Goal: Information Seeking & Learning: Learn about a topic

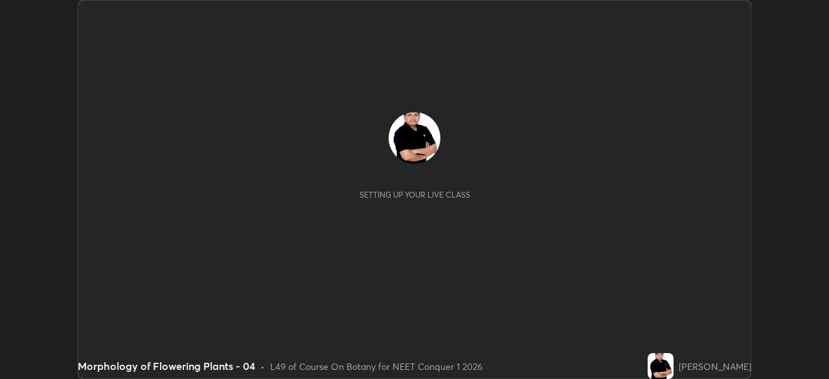
scroll to position [379, 829]
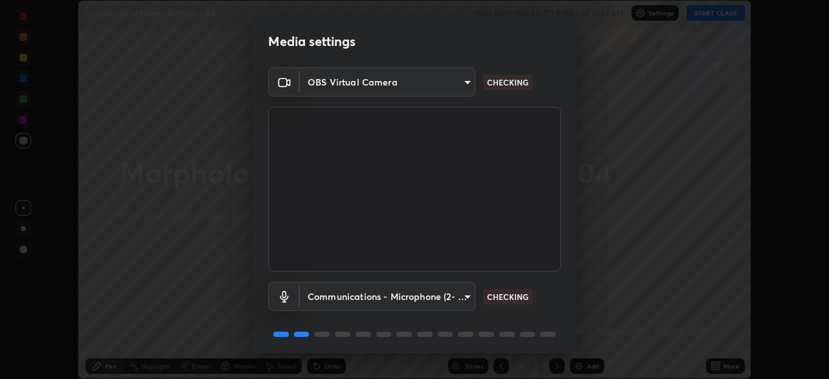
scroll to position [46, 0]
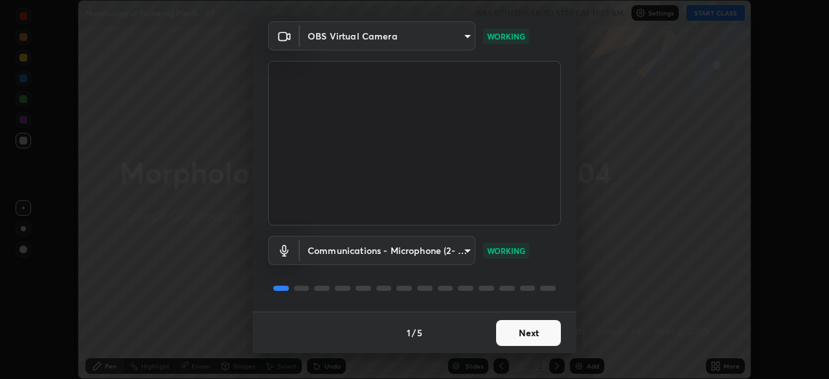
click at [521, 330] on button "Next" at bounding box center [528, 333] width 65 height 26
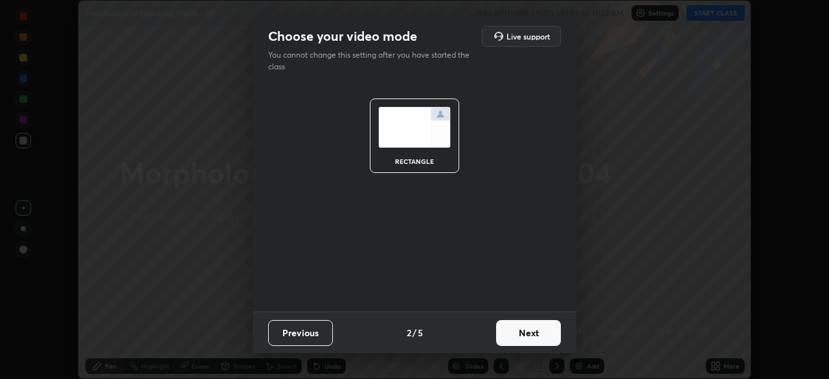
scroll to position [0, 0]
click at [533, 328] on button "Next" at bounding box center [528, 333] width 65 height 26
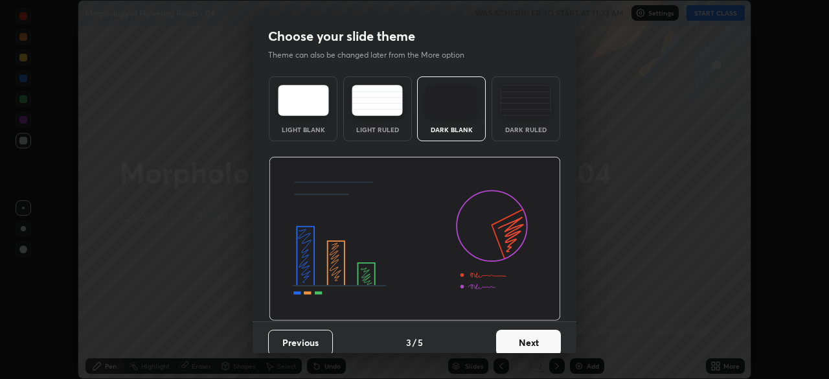
click at [535, 338] on button "Next" at bounding box center [528, 343] width 65 height 26
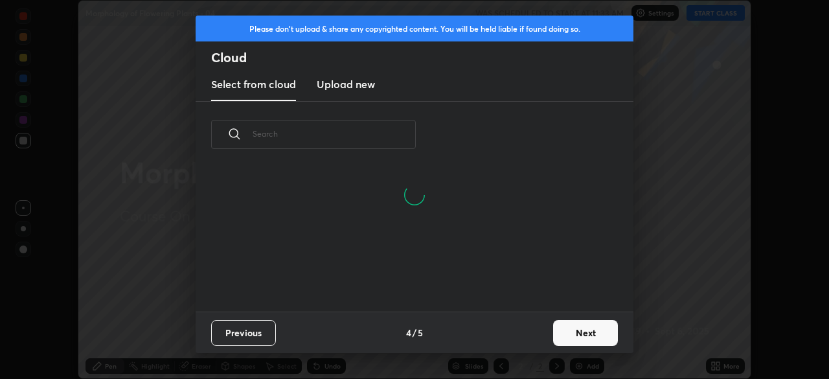
click at [579, 328] on button "Next" at bounding box center [585, 333] width 65 height 26
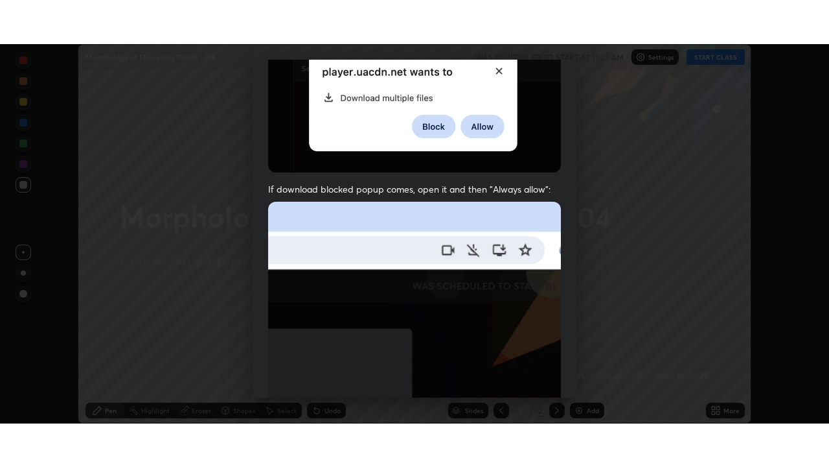
scroll to position [310, 0]
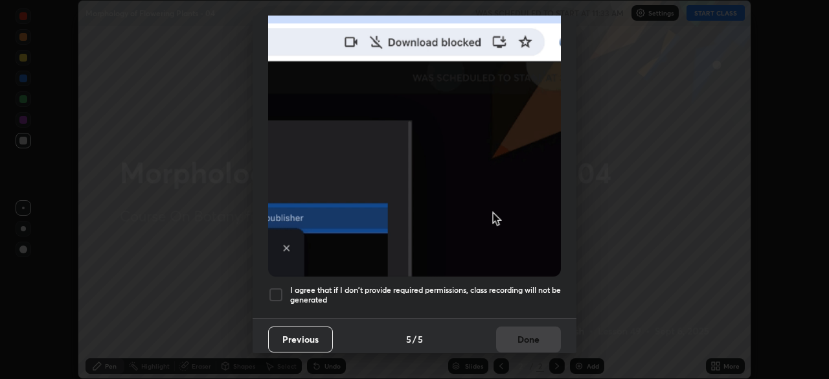
click at [277, 287] on div at bounding box center [276, 295] width 16 height 16
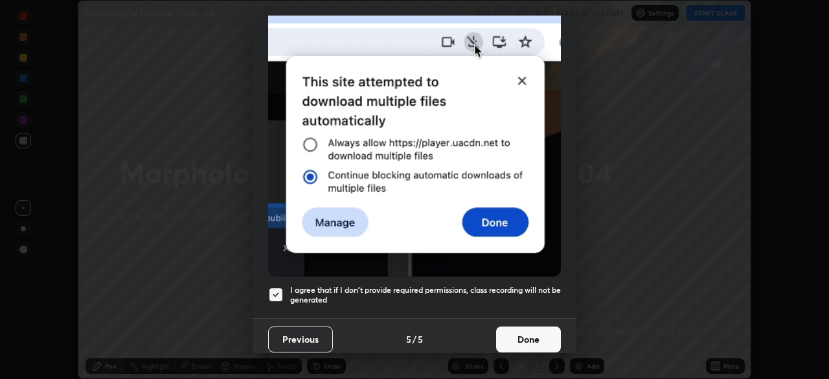
click at [524, 328] on button "Done" at bounding box center [528, 340] width 65 height 26
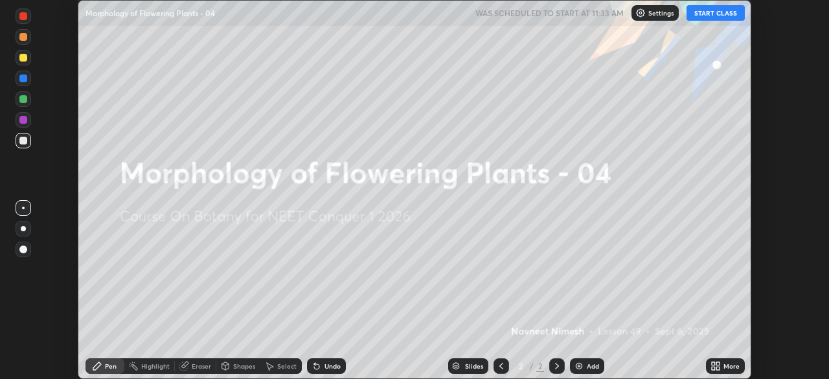
click at [713, 364] on icon at bounding box center [713, 363] width 3 height 3
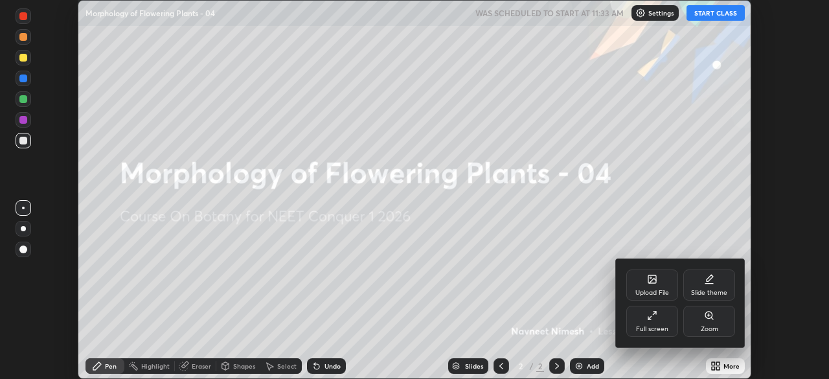
click at [655, 314] on icon at bounding box center [652, 315] width 10 height 10
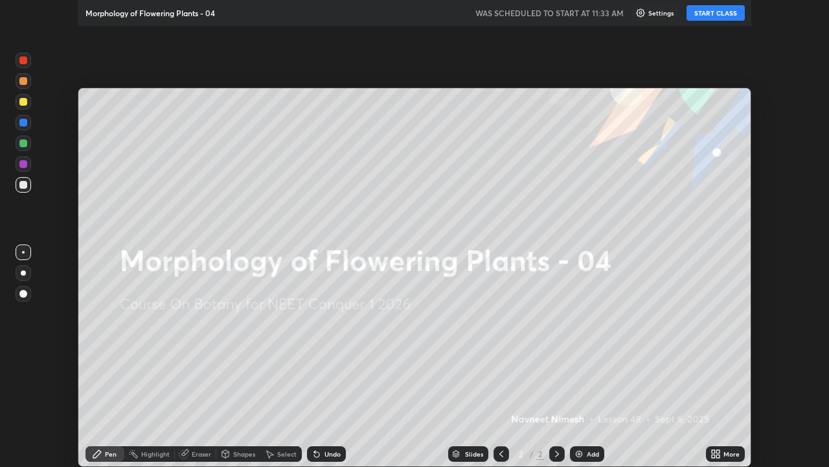
scroll to position [467, 829]
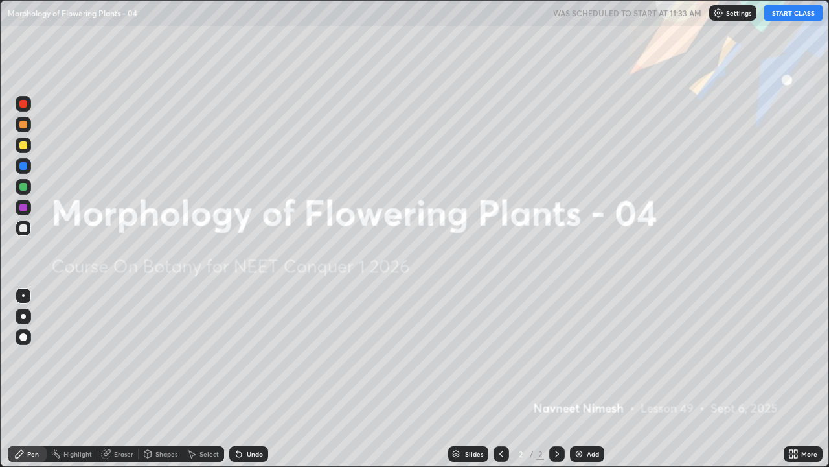
click at [789, 17] on button "START CLASS" at bounding box center [794, 13] width 58 height 16
click at [581, 378] on img at bounding box center [579, 453] width 10 height 10
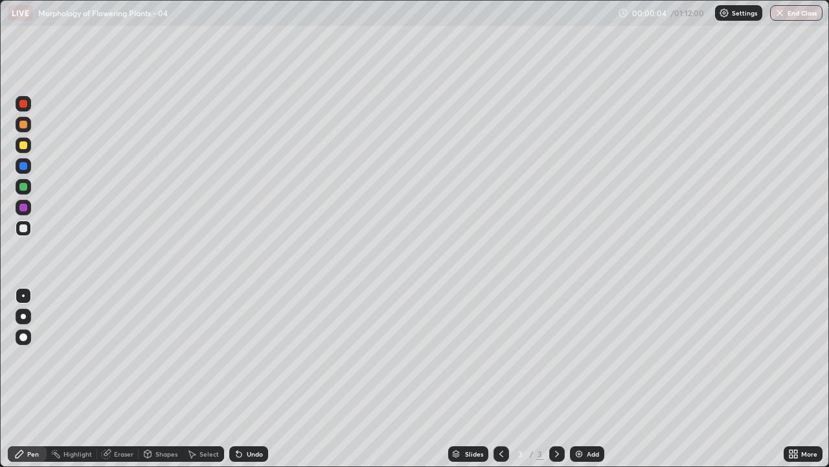
click at [24, 128] on div at bounding box center [23, 125] width 8 height 8
click at [24, 337] on div at bounding box center [23, 337] width 8 height 8
click at [165, 378] on div "Shapes" at bounding box center [167, 453] width 22 height 6
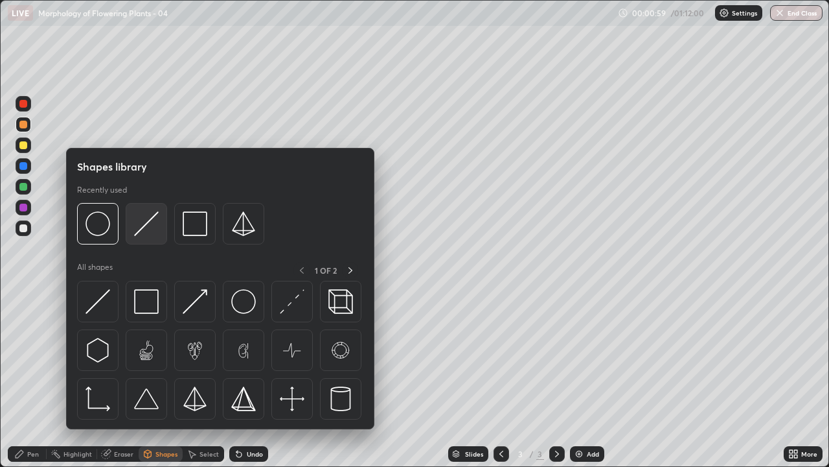
click at [147, 227] on img at bounding box center [146, 223] width 25 height 25
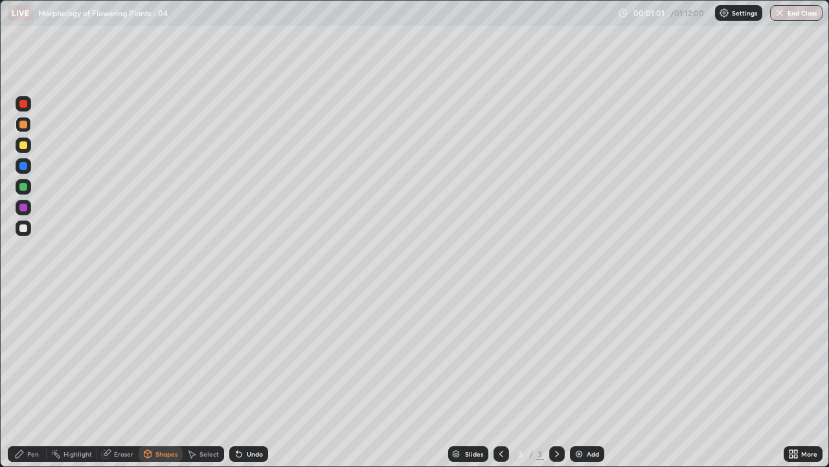
click at [25, 228] on div at bounding box center [23, 228] width 8 height 8
click at [24, 185] on div at bounding box center [23, 187] width 8 height 8
click at [30, 378] on div "Pen" at bounding box center [33, 453] width 12 height 6
click at [28, 207] on div at bounding box center [24, 208] width 16 height 16
click at [249, 378] on div "Undo" at bounding box center [248, 454] width 39 height 16
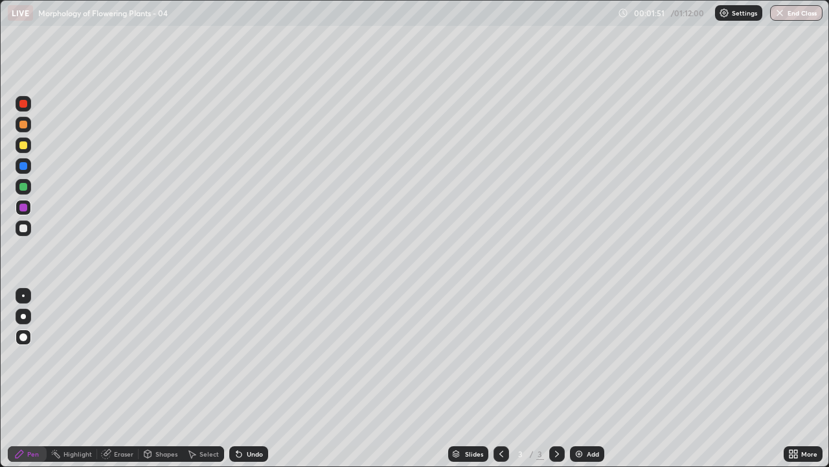
click at [24, 229] on div at bounding box center [23, 228] width 8 height 8
click at [25, 188] on div at bounding box center [23, 187] width 8 height 8
click at [23, 228] on div at bounding box center [23, 228] width 8 height 8
click at [241, 378] on icon at bounding box center [239, 453] width 10 height 10
click at [244, 378] on div "Undo" at bounding box center [248, 454] width 39 height 16
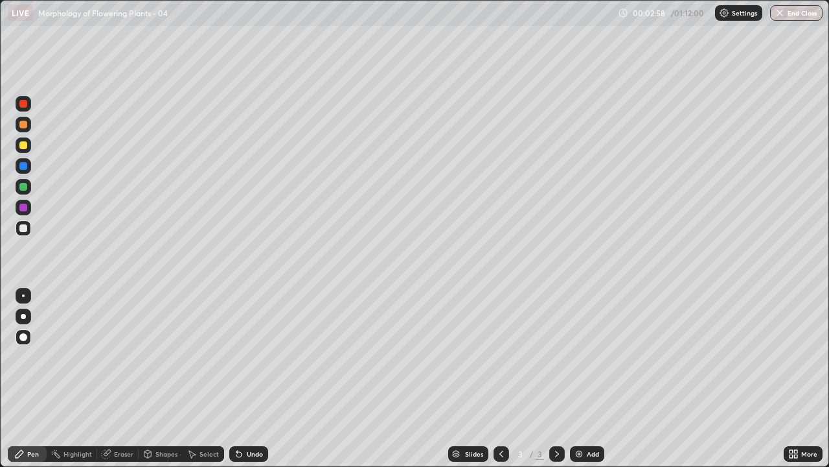
click at [236, 378] on div "Undo" at bounding box center [248, 454] width 39 height 16
click at [27, 209] on div at bounding box center [23, 207] width 8 height 8
click at [25, 229] on div at bounding box center [23, 228] width 8 height 8
click at [239, 378] on icon at bounding box center [239, 453] width 10 height 10
click at [29, 227] on div at bounding box center [24, 228] width 16 height 16
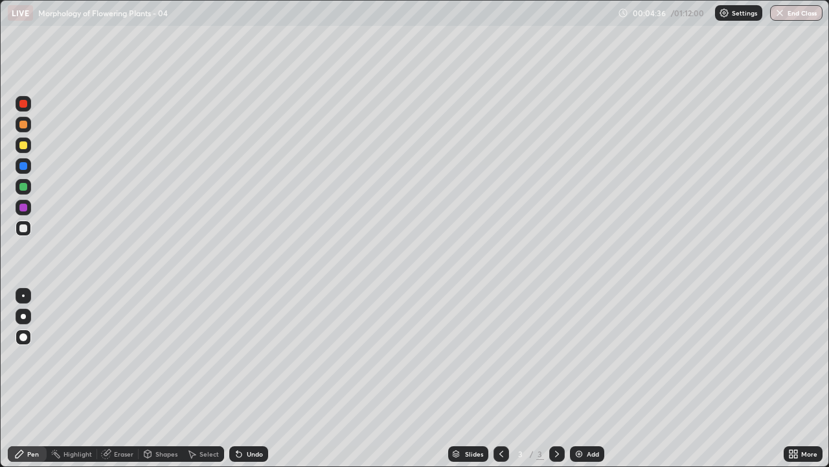
click at [28, 208] on div at bounding box center [24, 208] width 16 height 16
click at [21, 227] on div at bounding box center [23, 228] width 8 height 8
click at [24, 206] on div at bounding box center [23, 207] width 8 height 8
click at [24, 228] on div at bounding box center [23, 228] width 8 height 8
click at [25, 227] on div at bounding box center [23, 228] width 8 height 8
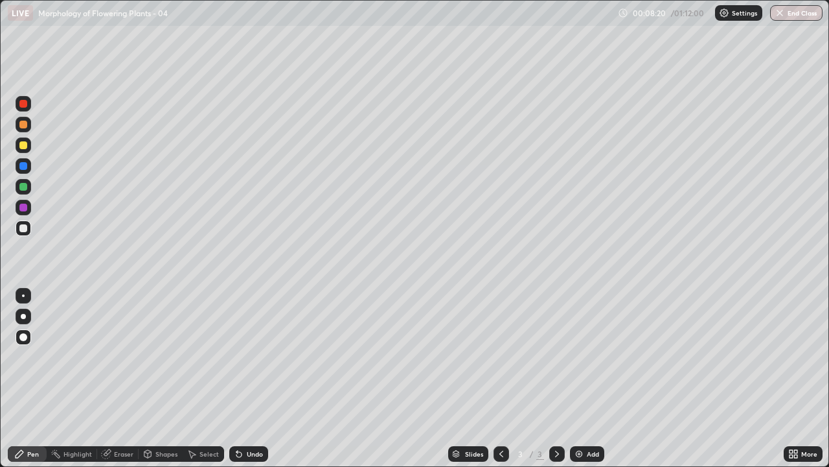
click at [581, 378] on img at bounding box center [579, 453] width 10 height 10
click at [23, 165] on div at bounding box center [23, 166] width 8 height 8
click at [24, 227] on div at bounding box center [23, 228] width 8 height 8
click at [26, 225] on div at bounding box center [23, 228] width 8 height 8
click at [24, 166] on div at bounding box center [23, 166] width 8 height 8
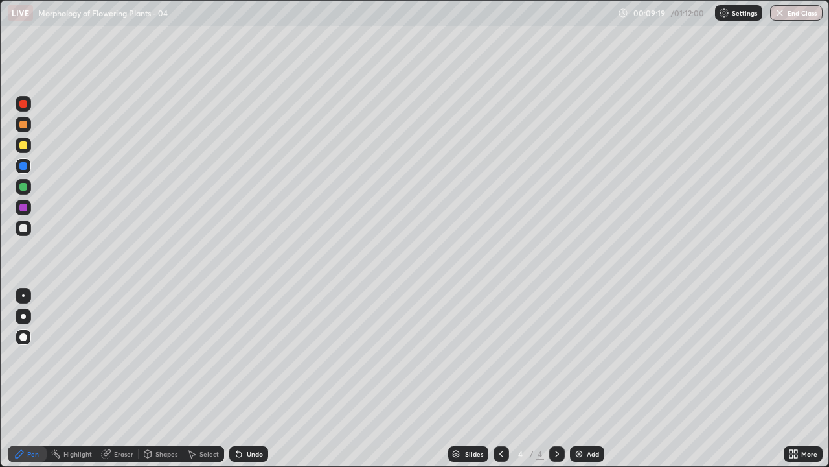
click at [23, 189] on div at bounding box center [23, 187] width 8 height 8
click at [24, 204] on div at bounding box center [23, 207] width 8 height 8
click at [23, 126] on div at bounding box center [23, 125] width 8 height 8
click at [21, 189] on div at bounding box center [23, 187] width 8 height 8
click at [237, 378] on icon at bounding box center [237, 450] width 1 height 1
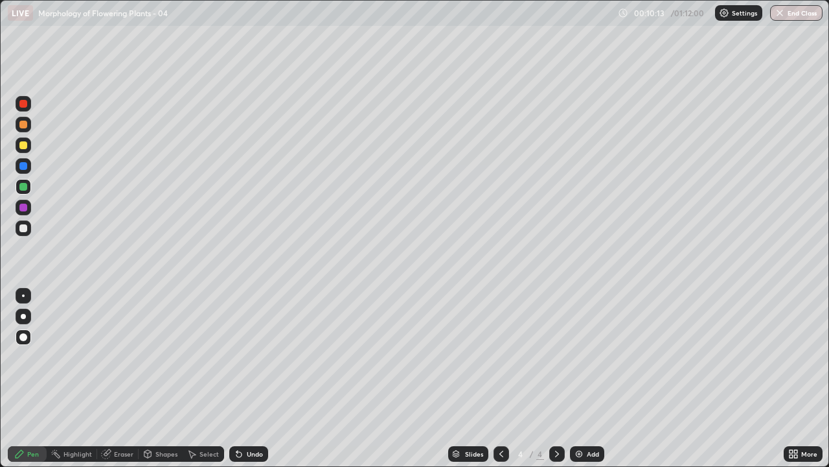
click at [26, 231] on div at bounding box center [23, 228] width 8 height 8
click at [24, 231] on div at bounding box center [23, 228] width 8 height 8
click at [23, 187] on div at bounding box center [23, 187] width 8 height 8
click at [24, 225] on div at bounding box center [23, 228] width 8 height 8
click at [24, 187] on div at bounding box center [23, 187] width 8 height 8
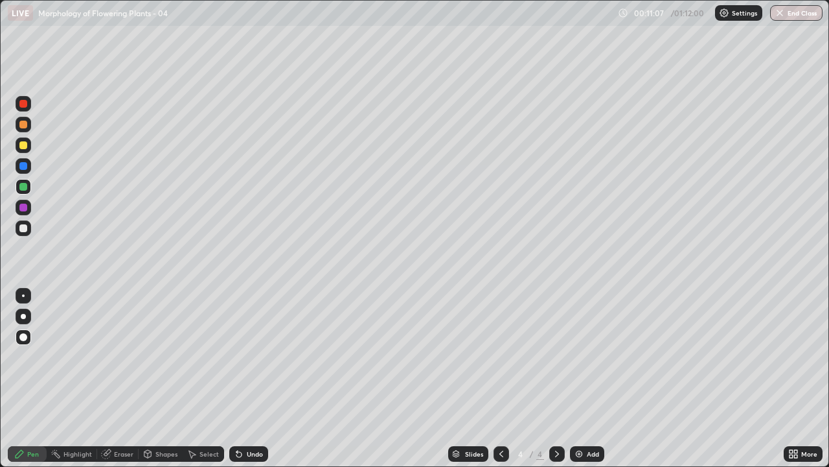
click at [29, 188] on div at bounding box center [24, 187] width 16 height 16
click at [26, 227] on div at bounding box center [23, 228] width 8 height 8
click at [25, 128] on div at bounding box center [23, 125] width 8 height 8
click at [248, 378] on div "Undo" at bounding box center [255, 453] width 16 height 6
click at [250, 378] on div "Undo" at bounding box center [255, 453] width 16 height 6
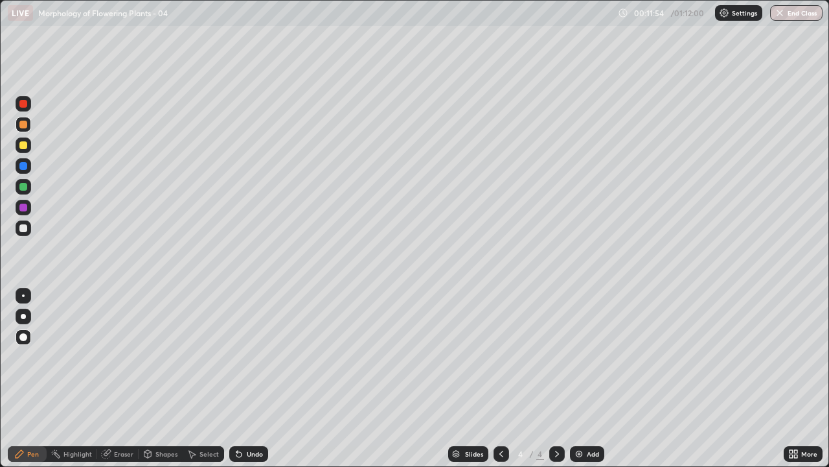
click at [23, 229] on div at bounding box center [23, 228] width 8 height 8
click at [24, 206] on div at bounding box center [23, 207] width 8 height 8
click at [25, 229] on div at bounding box center [23, 228] width 8 height 8
click at [23, 167] on div at bounding box center [23, 166] width 8 height 8
click at [27, 229] on div at bounding box center [23, 228] width 8 height 8
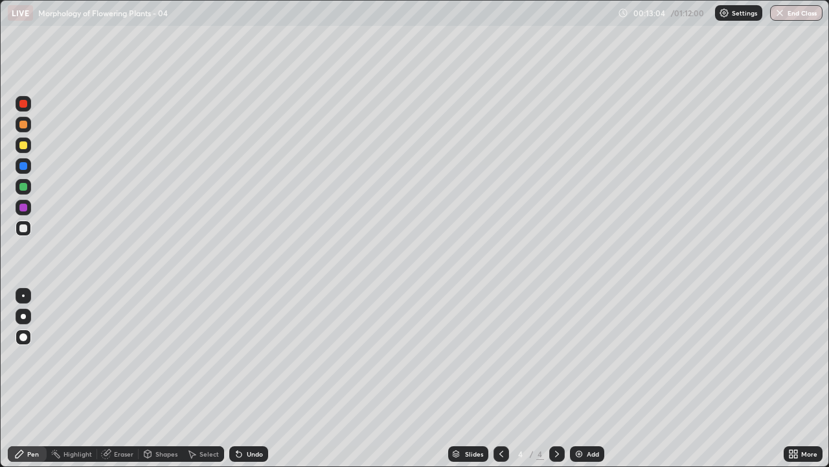
click at [243, 378] on div "Undo" at bounding box center [248, 454] width 39 height 16
click at [587, 378] on div "Add" at bounding box center [593, 453] width 12 height 6
click at [22, 126] on div at bounding box center [23, 125] width 8 height 8
click at [24, 146] on div at bounding box center [23, 145] width 8 height 8
click at [234, 378] on div "Undo" at bounding box center [248, 454] width 39 height 16
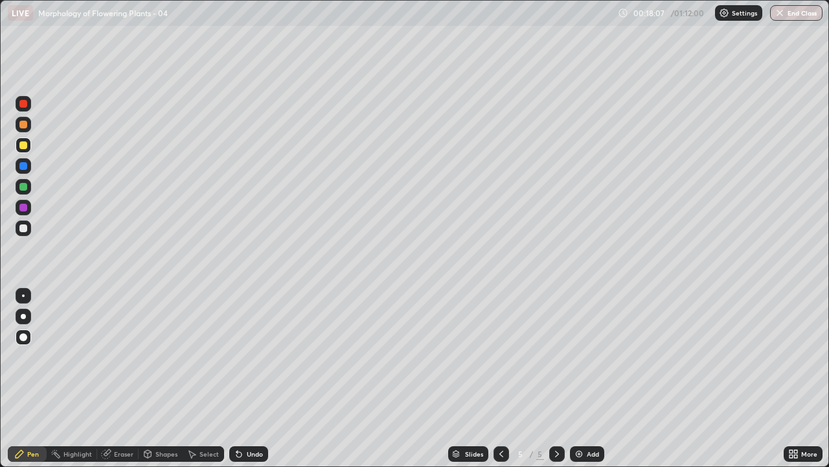
click at [247, 378] on div "Undo" at bounding box center [255, 453] width 16 height 6
click at [244, 378] on div "Undo" at bounding box center [248, 454] width 39 height 16
click at [237, 378] on icon at bounding box center [237, 450] width 1 height 1
click at [26, 231] on div at bounding box center [23, 228] width 8 height 8
click at [159, 378] on div "Shapes" at bounding box center [167, 453] width 22 height 6
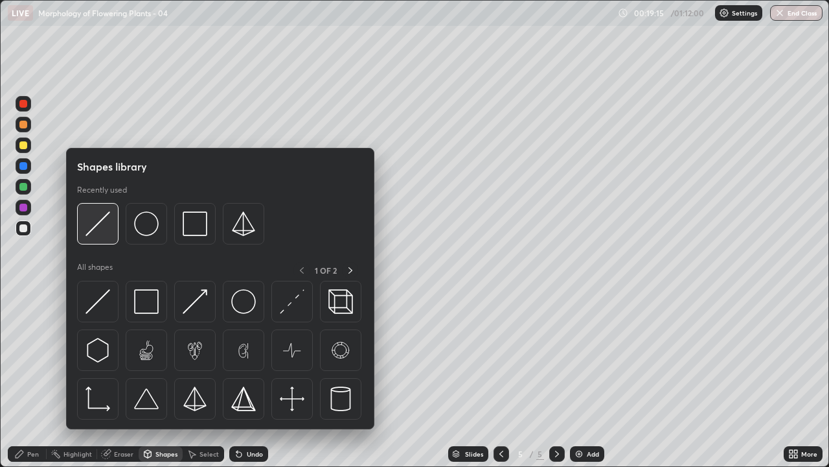
click at [99, 223] on img at bounding box center [98, 223] width 25 height 25
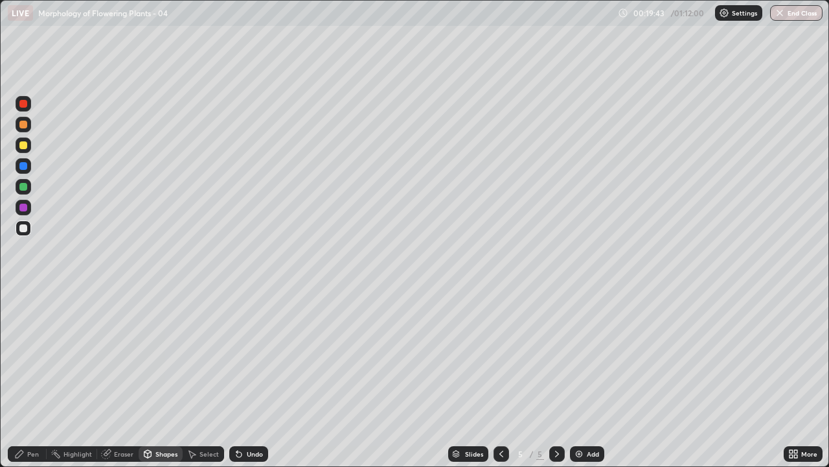
click at [29, 378] on div "Pen" at bounding box center [27, 454] width 39 height 16
click at [22, 231] on div at bounding box center [23, 228] width 8 height 8
click at [24, 147] on div at bounding box center [23, 145] width 8 height 8
click at [25, 168] on div at bounding box center [23, 166] width 8 height 8
click at [245, 378] on div "Undo" at bounding box center [248, 454] width 39 height 16
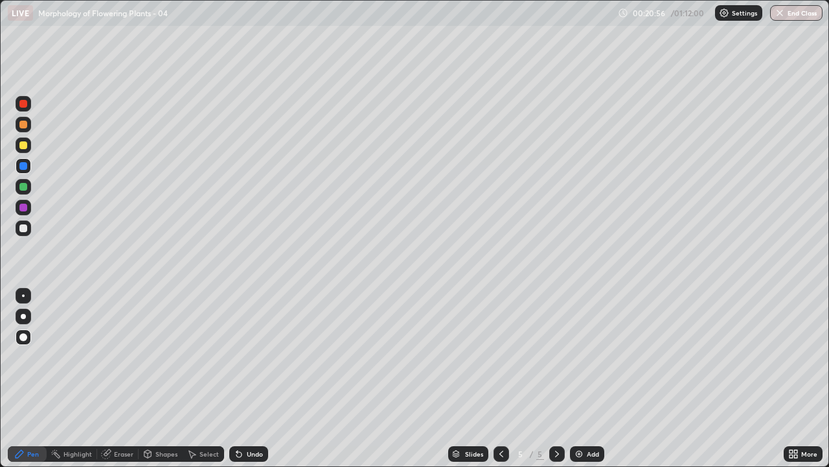
click at [242, 378] on icon at bounding box center [239, 453] width 10 height 10
click at [248, 378] on div "Undo" at bounding box center [255, 453] width 16 height 6
click at [23, 227] on div at bounding box center [23, 228] width 8 height 8
click at [250, 378] on div "Undo" at bounding box center [248, 454] width 39 height 16
click at [23, 209] on div at bounding box center [23, 207] width 8 height 8
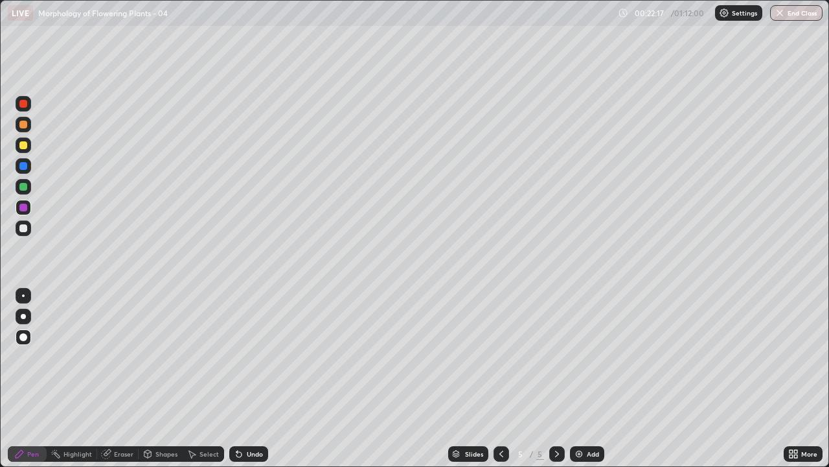
click at [23, 208] on div at bounding box center [23, 207] width 8 height 8
click at [23, 225] on div at bounding box center [23, 228] width 8 height 8
click at [583, 378] on div "Add" at bounding box center [587, 454] width 34 height 16
click at [24, 187] on div at bounding box center [23, 187] width 8 height 8
click at [23, 227] on div at bounding box center [23, 228] width 8 height 8
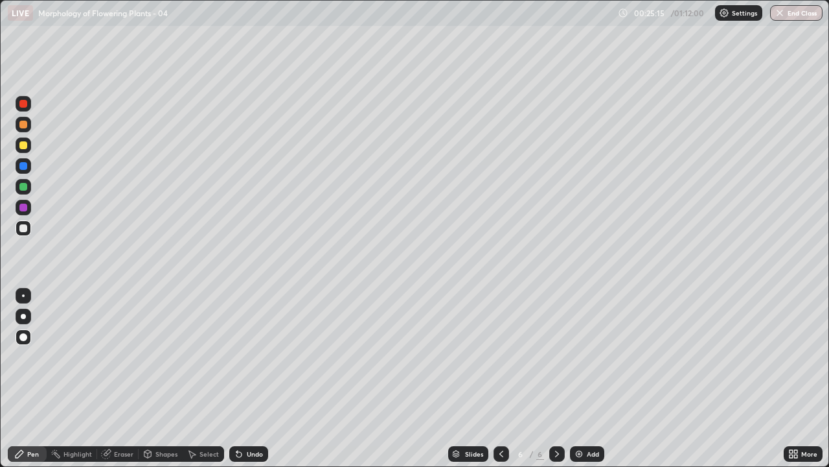
click at [25, 126] on div at bounding box center [23, 125] width 8 height 8
click at [25, 165] on div at bounding box center [23, 166] width 8 height 8
click at [238, 378] on icon at bounding box center [239, 454] width 5 height 5
click at [25, 188] on div at bounding box center [23, 187] width 8 height 8
click at [23, 207] on div at bounding box center [23, 207] width 8 height 8
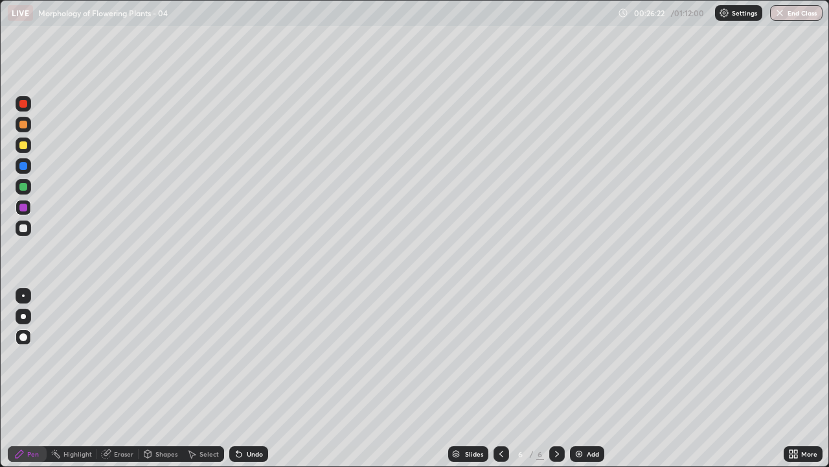
click at [237, 378] on icon at bounding box center [237, 450] width 1 height 1
click at [27, 151] on div at bounding box center [24, 145] width 16 height 16
click at [237, 378] on icon at bounding box center [237, 450] width 1 height 1
click at [27, 190] on div at bounding box center [24, 187] width 16 height 16
click at [25, 231] on div at bounding box center [23, 228] width 8 height 8
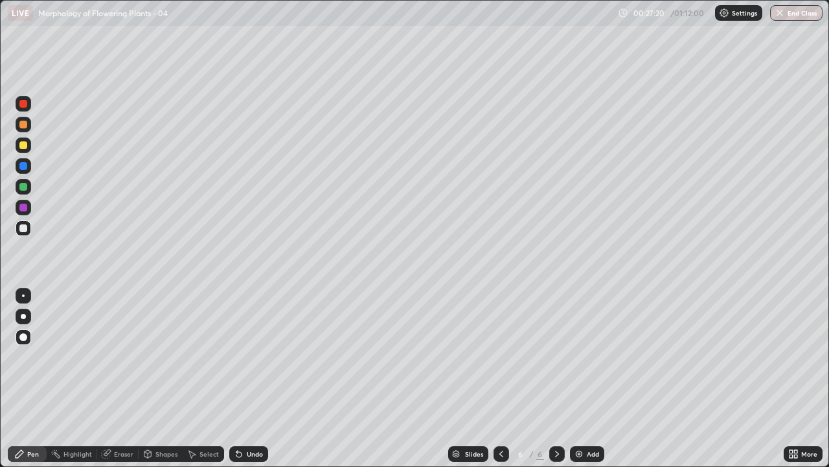
click at [24, 229] on div at bounding box center [23, 228] width 8 height 8
click at [237, 378] on icon at bounding box center [237, 450] width 1 height 1
click at [241, 378] on div "Undo" at bounding box center [248, 454] width 39 height 16
click at [244, 378] on div "Undo" at bounding box center [248, 454] width 39 height 16
click at [237, 378] on icon at bounding box center [237, 450] width 1 height 1
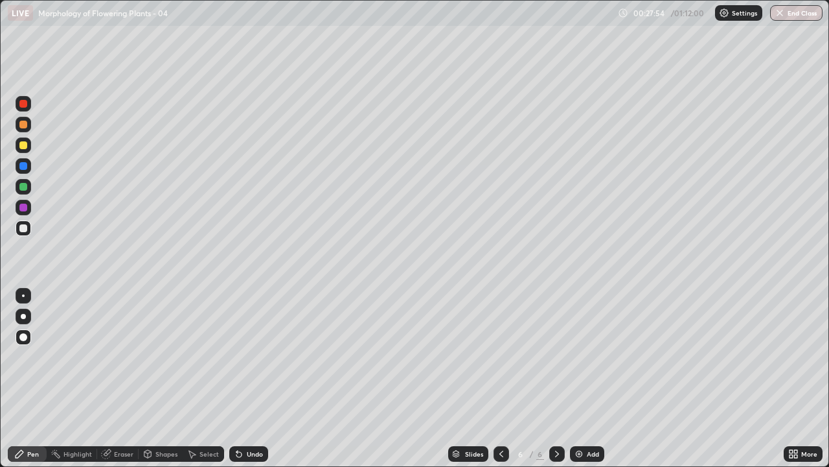
click at [240, 378] on icon at bounding box center [239, 453] width 10 height 10
click at [241, 378] on icon at bounding box center [239, 453] width 10 height 10
click at [23, 125] on div at bounding box center [23, 125] width 8 height 8
click at [237, 378] on icon at bounding box center [237, 450] width 1 height 1
click at [21, 168] on div at bounding box center [23, 166] width 8 height 8
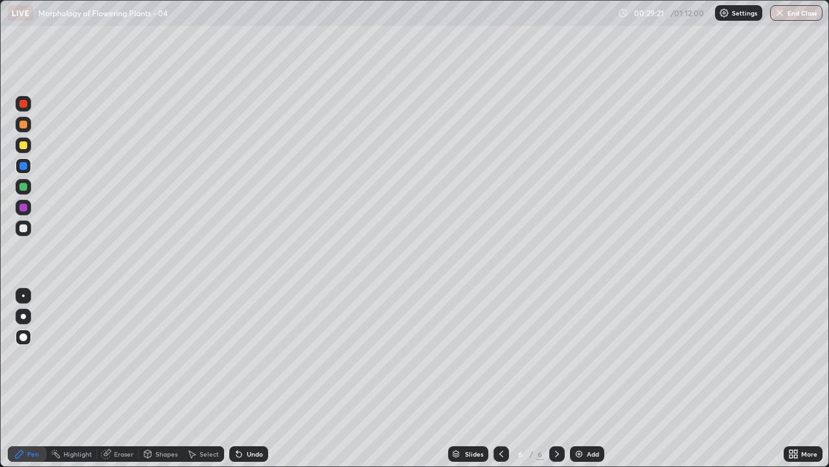
click at [26, 185] on div at bounding box center [23, 187] width 8 height 8
click at [244, 378] on div "Undo" at bounding box center [248, 454] width 39 height 16
click at [246, 378] on div "Undo" at bounding box center [248, 454] width 39 height 16
click at [242, 378] on icon at bounding box center [239, 453] width 10 height 10
click at [237, 378] on icon at bounding box center [237, 450] width 1 height 1
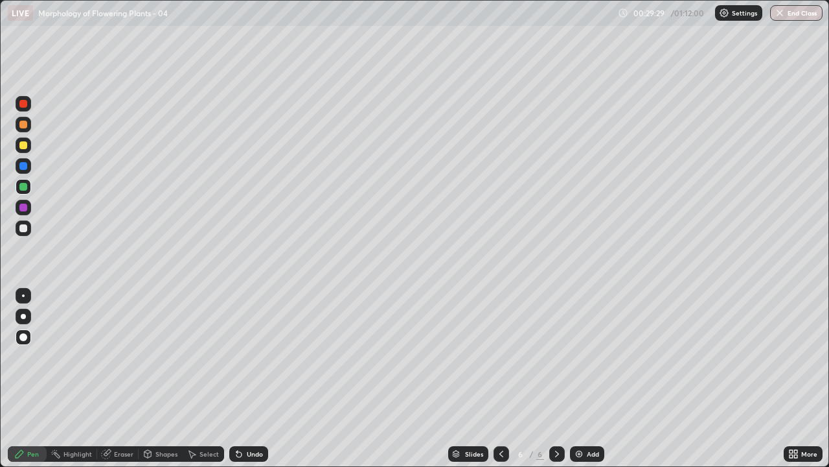
click at [237, 378] on icon at bounding box center [237, 450] width 1 height 1
click at [27, 167] on div at bounding box center [23, 166] width 8 height 8
click at [24, 187] on div at bounding box center [23, 187] width 8 height 8
click at [25, 206] on div at bounding box center [23, 207] width 8 height 8
click at [30, 151] on div at bounding box center [24, 145] width 16 height 21
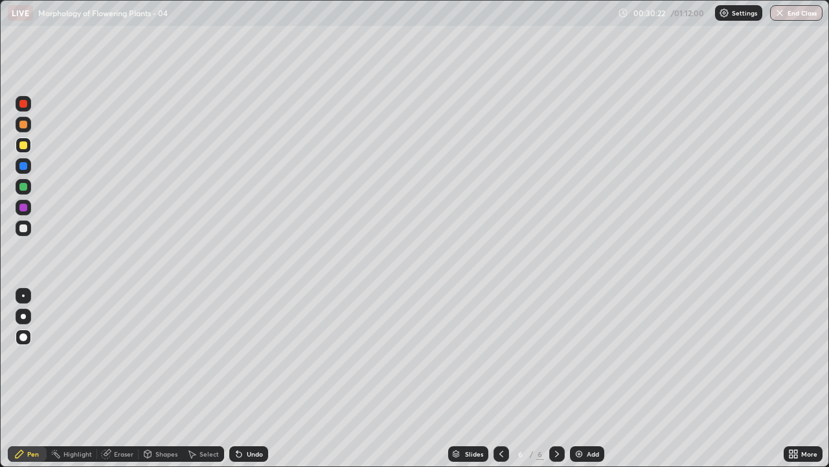
click at [23, 186] on div at bounding box center [23, 187] width 8 height 8
click at [30, 229] on div at bounding box center [24, 228] width 16 height 16
click at [28, 227] on div at bounding box center [24, 228] width 16 height 16
click at [25, 230] on div at bounding box center [23, 228] width 8 height 8
click at [242, 378] on icon at bounding box center [239, 453] width 10 height 10
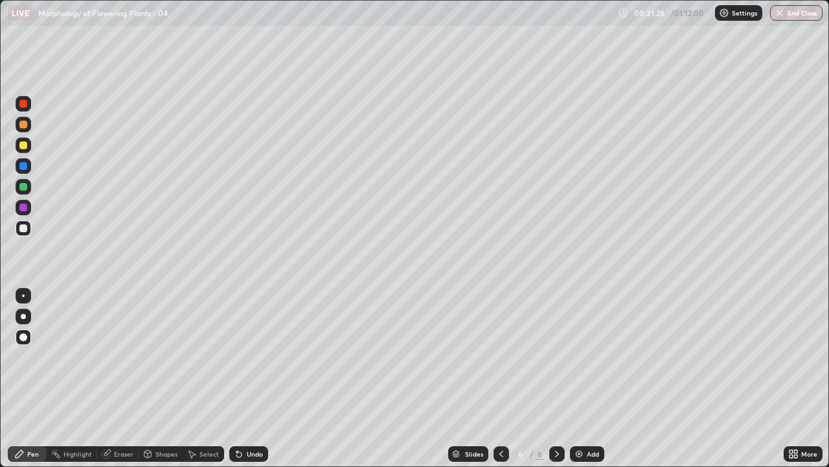
click at [244, 378] on div "Undo" at bounding box center [248, 454] width 39 height 16
click at [237, 378] on icon at bounding box center [237, 450] width 1 height 1
click at [26, 126] on div at bounding box center [23, 125] width 8 height 8
click at [25, 166] on div at bounding box center [23, 166] width 8 height 8
click at [242, 378] on icon at bounding box center [239, 453] width 10 height 10
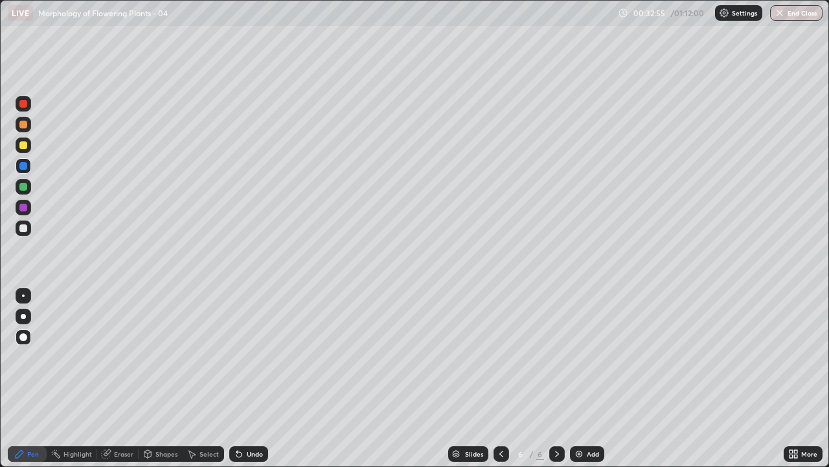
click at [244, 378] on div "Undo" at bounding box center [248, 454] width 39 height 16
click at [242, 378] on icon at bounding box center [239, 453] width 10 height 10
click at [25, 188] on div at bounding box center [23, 187] width 8 height 8
click at [244, 378] on div "Undo" at bounding box center [248, 454] width 39 height 16
click at [24, 124] on div at bounding box center [23, 125] width 8 height 8
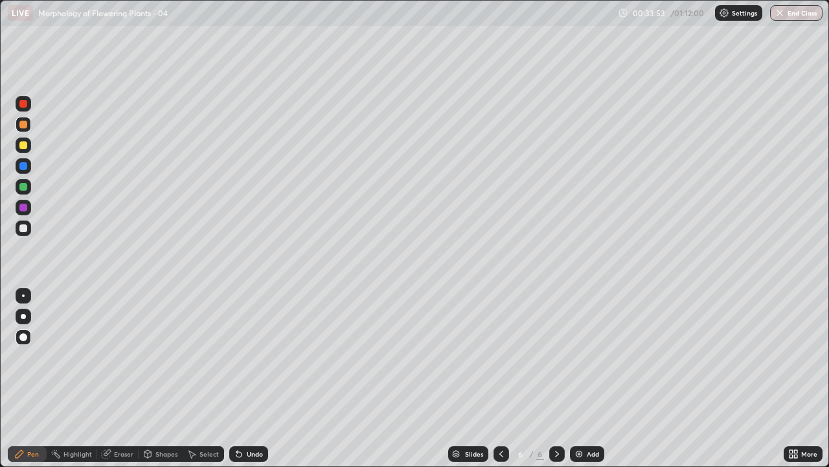
click at [22, 208] on div at bounding box center [23, 207] width 8 height 8
click at [27, 144] on div at bounding box center [23, 145] width 8 height 8
click at [24, 187] on div at bounding box center [23, 187] width 8 height 8
click at [25, 228] on div at bounding box center [23, 228] width 8 height 8
click at [587, 378] on div "Add" at bounding box center [593, 453] width 12 height 6
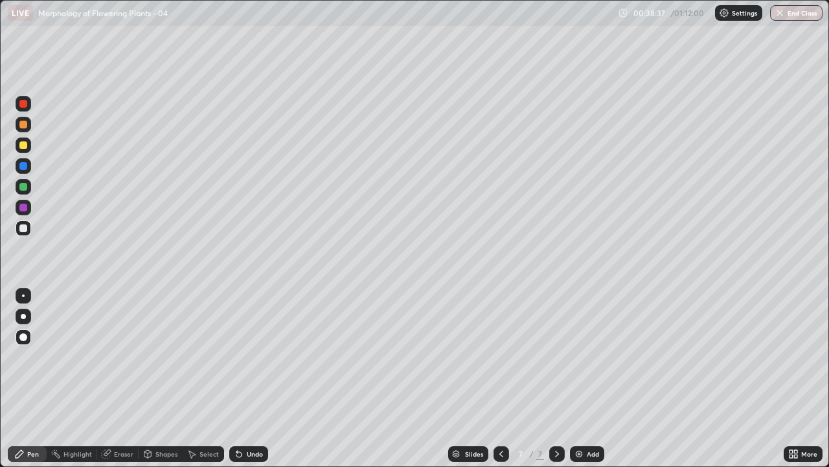
click at [23, 146] on div at bounding box center [23, 145] width 8 height 8
click at [29, 227] on div at bounding box center [24, 228] width 16 height 16
click at [237, 378] on icon at bounding box center [237, 450] width 1 height 1
click at [245, 378] on div "Undo" at bounding box center [248, 454] width 39 height 16
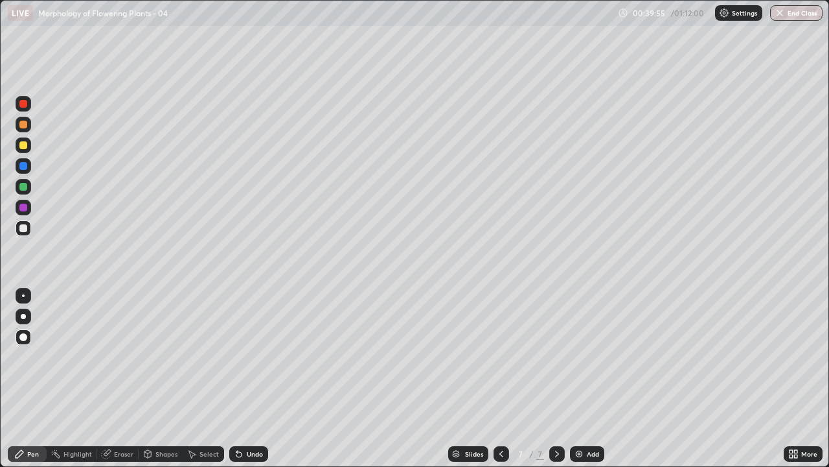
click at [242, 378] on icon at bounding box center [239, 453] width 10 height 10
click at [247, 378] on div "Undo" at bounding box center [255, 453] width 16 height 6
click at [237, 378] on icon at bounding box center [237, 450] width 1 height 1
click at [238, 378] on div "Undo" at bounding box center [248, 454] width 39 height 16
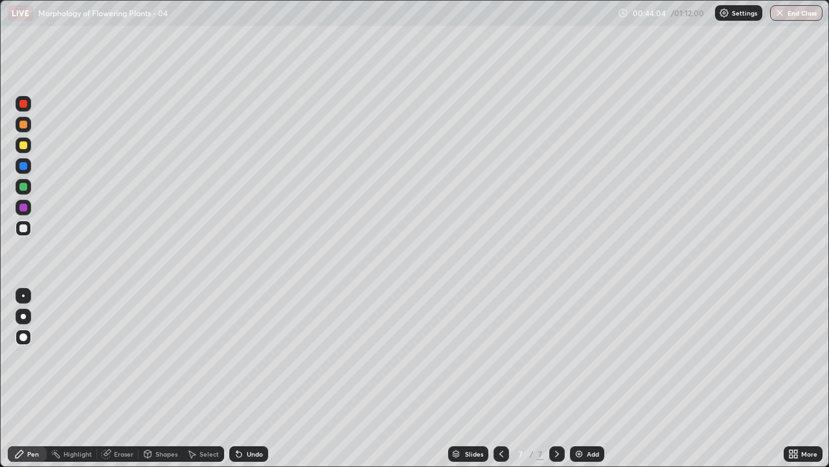
click at [237, 378] on icon at bounding box center [237, 450] width 1 height 1
click at [237, 378] on icon at bounding box center [239, 454] width 5 height 5
click at [242, 378] on div "Undo" at bounding box center [248, 454] width 39 height 16
click at [244, 378] on div "Undo" at bounding box center [248, 454] width 39 height 16
click at [23, 208] on div at bounding box center [23, 207] width 8 height 8
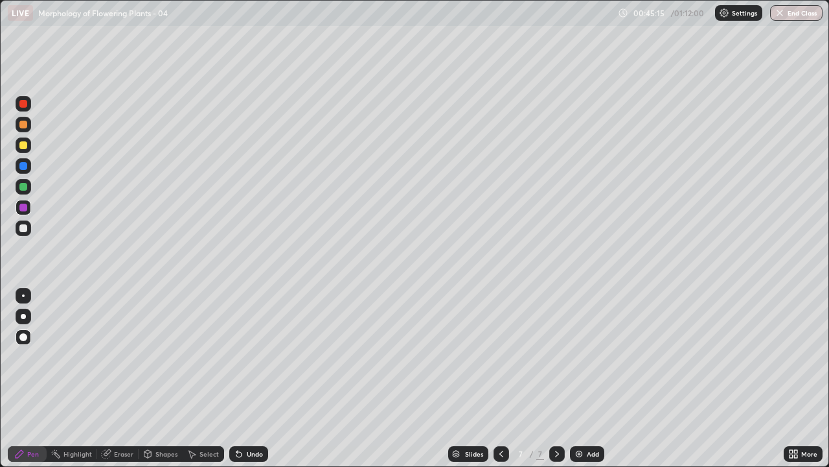
click at [27, 225] on div at bounding box center [23, 228] width 8 height 8
click at [245, 378] on div "Undo" at bounding box center [248, 454] width 39 height 16
click at [242, 378] on icon at bounding box center [239, 453] width 10 height 10
click at [242, 378] on div "Undo" at bounding box center [248, 454] width 39 height 16
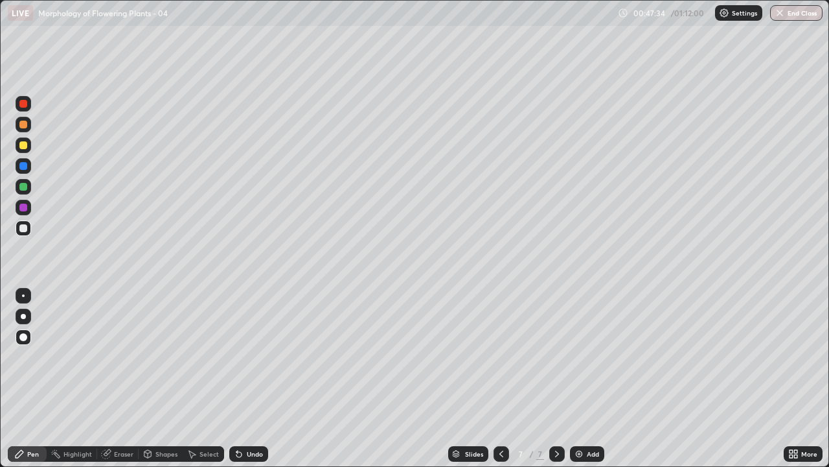
click at [27, 147] on div at bounding box center [23, 145] width 8 height 8
click at [24, 207] on div at bounding box center [23, 207] width 8 height 8
click at [24, 227] on div at bounding box center [23, 228] width 8 height 8
click at [249, 378] on div "Undo" at bounding box center [248, 454] width 39 height 16
click at [590, 378] on div "Add" at bounding box center [593, 453] width 12 height 6
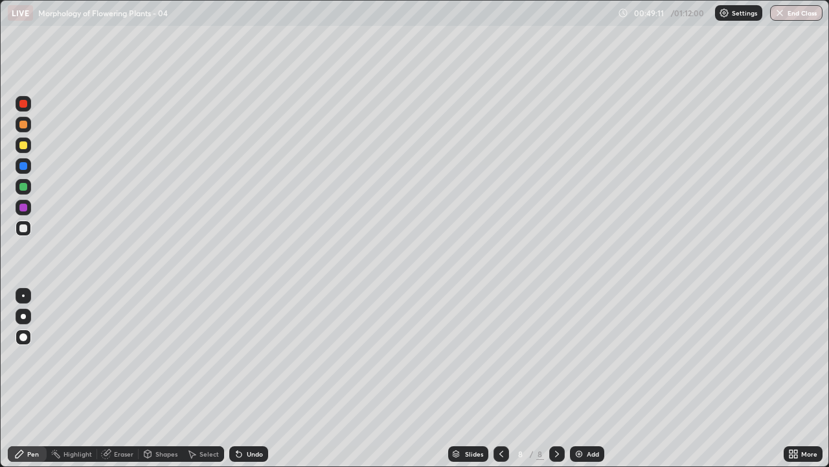
click at [25, 168] on div at bounding box center [23, 166] width 8 height 8
click at [26, 126] on div at bounding box center [23, 125] width 8 height 8
click at [25, 226] on div at bounding box center [23, 228] width 8 height 8
click at [23, 147] on div at bounding box center [23, 145] width 8 height 8
click at [27, 226] on div at bounding box center [23, 228] width 8 height 8
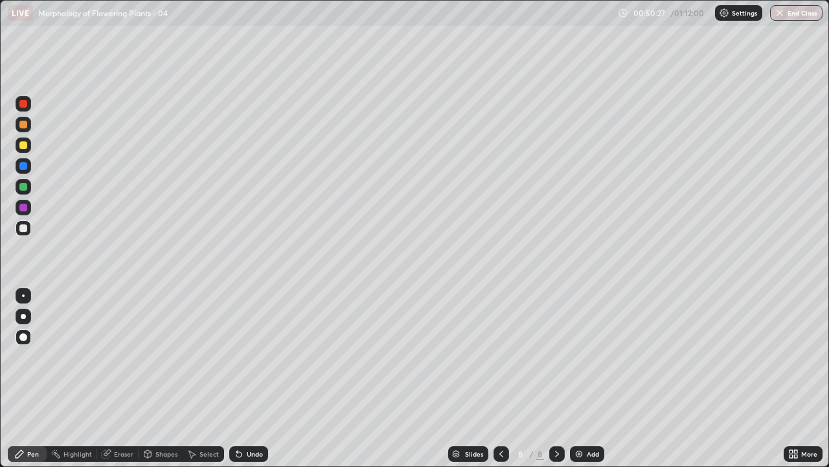
click at [27, 147] on div at bounding box center [23, 145] width 8 height 8
click at [237, 378] on icon at bounding box center [239, 454] width 5 height 5
click at [237, 378] on icon at bounding box center [237, 450] width 1 height 1
click at [237, 378] on icon at bounding box center [239, 454] width 5 height 5
click at [24, 230] on div at bounding box center [23, 228] width 8 height 8
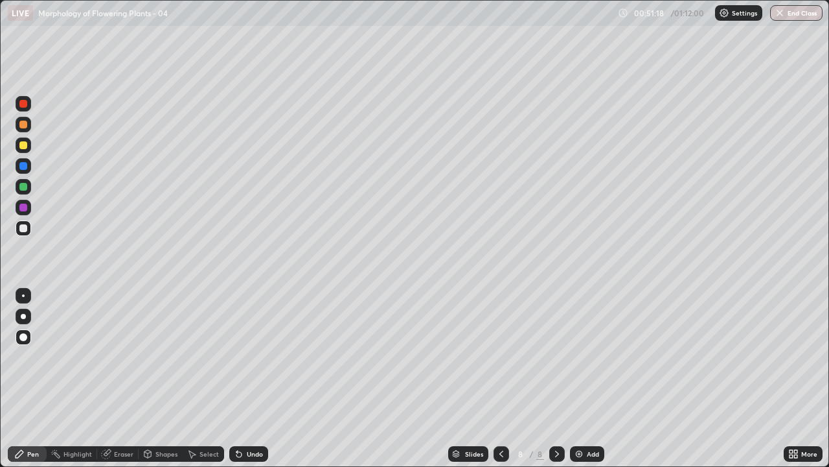
click at [24, 227] on div at bounding box center [23, 228] width 8 height 8
click at [237, 378] on icon at bounding box center [237, 450] width 1 height 1
click at [237, 378] on icon at bounding box center [239, 454] width 5 height 5
click at [237, 378] on icon at bounding box center [237, 450] width 1 height 1
click at [24, 124] on div at bounding box center [23, 125] width 8 height 8
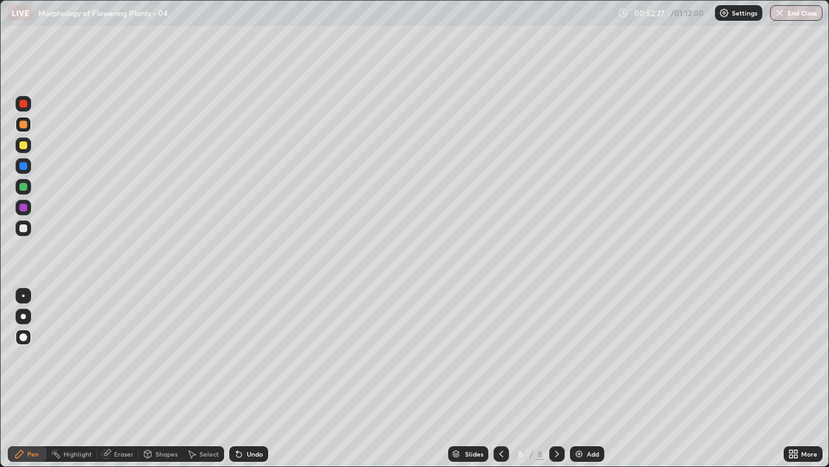
click at [29, 229] on div at bounding box center [24, 228] width 16 height 16
click at [247, 378] on div "Undo" at bounding box center [248, 454] width 39 height 16
click at [249, 378] on div "Undo" at bounding box center [248, 454] width 39 height 16
click at [247, 378] on div "Undo" at bounding box center [255, 453] width 16 height 6
click at [248, 378] on div "Undo" at bounding box center [248, 454] width 39 height 16
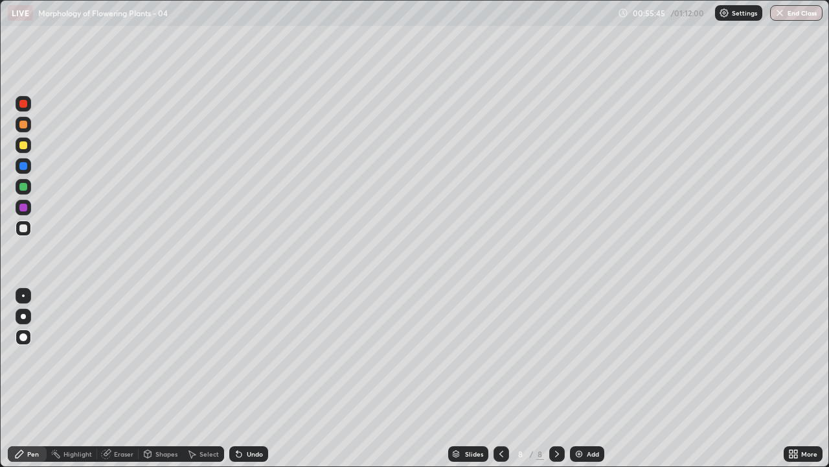
click at [584, 378] on div "Add" at bounding box center [587, 454] width 34 height 16
click at [24, 128] on div at bounding box center [23, 125] width 8 height 8
click at [23, 228] on div at bounding box center [23, 228] width 8 height 8
click at [18, 229] on div at bounding box center [24, 228] width 16 height 16
click at [25, 145] on div at bounding box center [23, 145] width 8 height 8
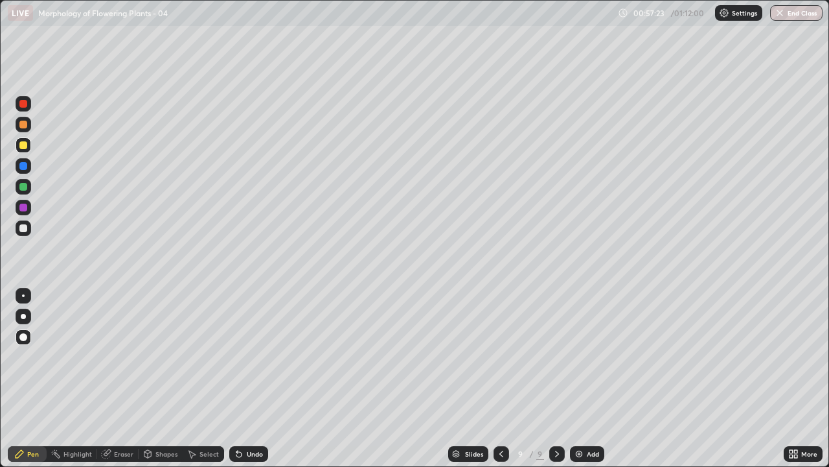
click at [237, 378] on icon at bounding box center [237, 450] width 1 height 1
click at [24, 226] on div at bounding box center [23, 228] width 8 height 8
click at [237, 378] on icon at bounding box center [237, 450] width 1 height 1
click at [24, 145] on div at bounding box center [23, 145] width 8 height 8
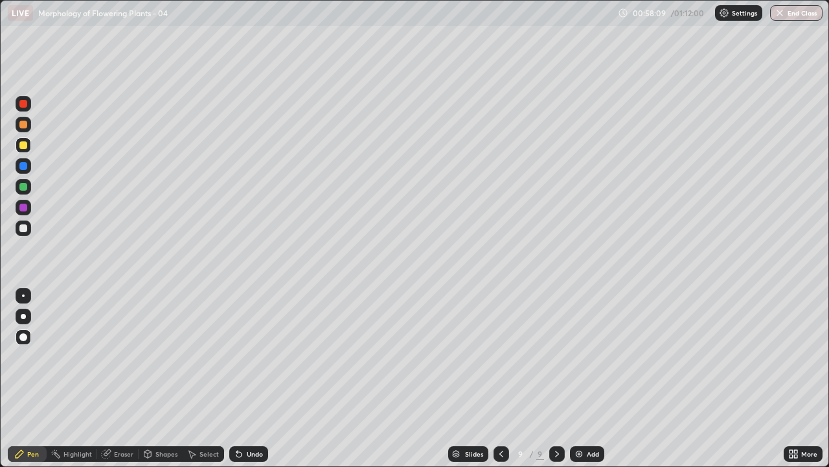
click at [27, 188] on div at bounding box center [23, 187] width 8 height 8
click at [30, 188] on div at bounding box center [24, 187] width 16 height 16
click at [237, 378] on icon at bounding box center [237, 450] width 1 height 1
click at [24, 207] on div at bounding box center [23, 207] width 8 height 8
click at [237, 378] on icon at bounding box center [237, 450] width 1 height 1
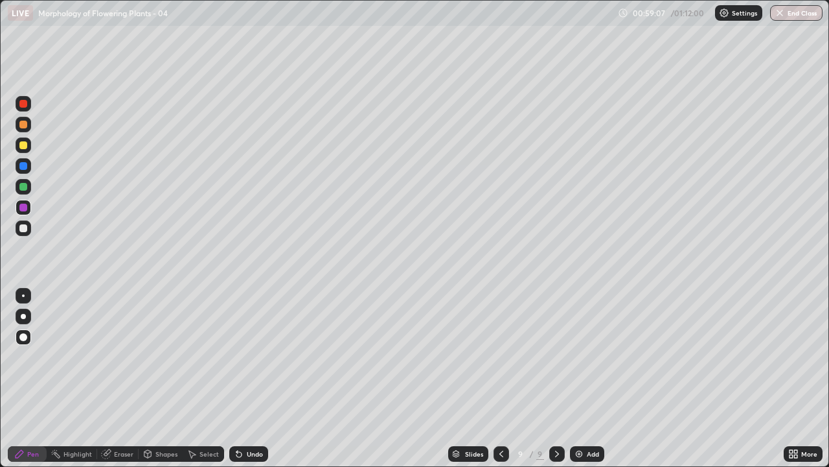
click at [237, 378] on icon at bounding box center [237, 450] width 1 height 1
click at [25, 227] on div at bounding box center [23, 228] width 8 height 8
click at [30, 127] on div at bounding box center [24, 125] width 16 height 16
click at [25, 227] on div at bounding box center [23, 228] width 8 height 8
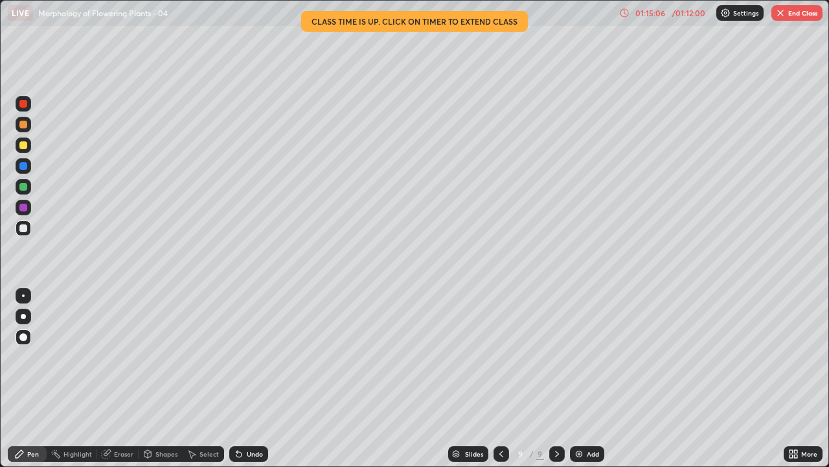
click at [785, 13] on img "button" at bounding box center [781, 13] width 10 height 10
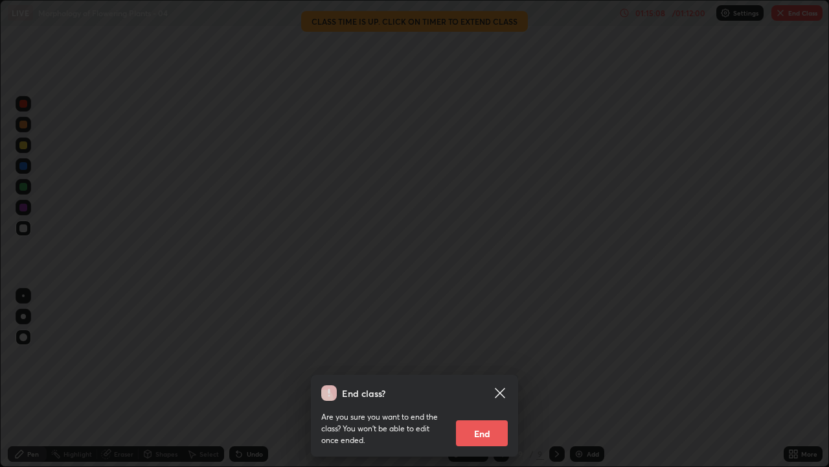
click at [489, 378] on button "End" at bounding box center [482, 433] width 52 height 26
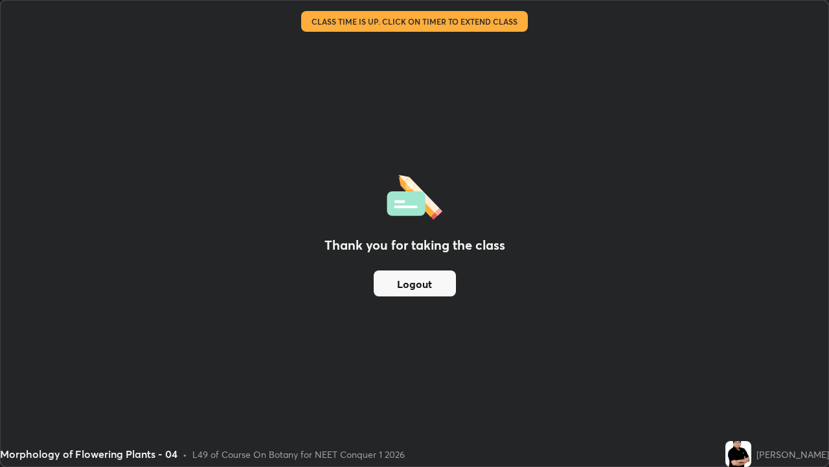
click at [422, 292] on button "Logout" at bounding box center [415, 283] width 82 height 26
